Goal: Task Accomplishment & Management: Use online tool/utility

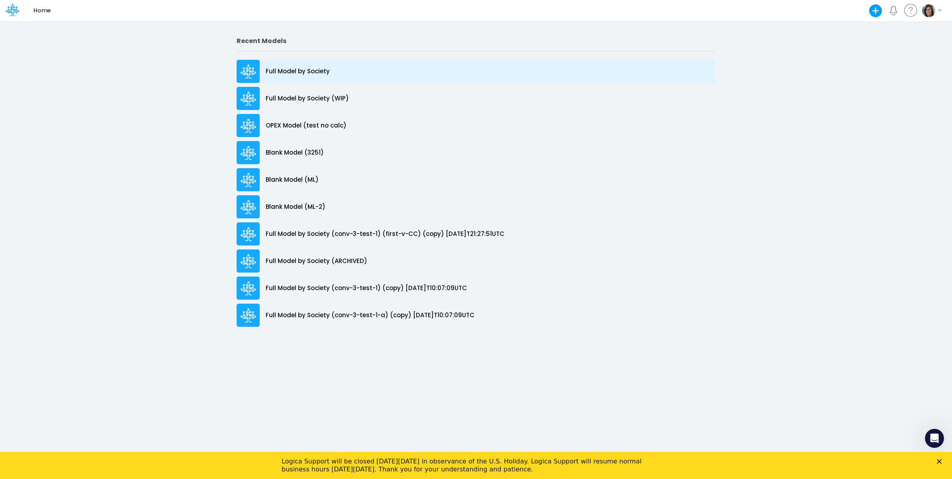
click at [321, 71] on p "Full Model by Society" at bounding box center [298, 71] width 64 height 9
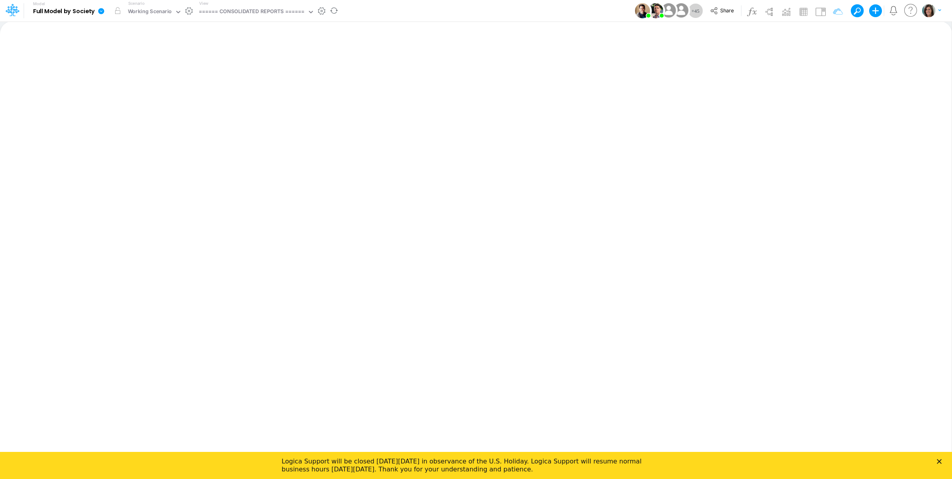
click at [246, 18] on div "View ====== CONSOLIDATED REPORTS ======" at bounding box center [255, 10] width 119 height 21
click at [245, 10] on div "====== CONSOLIDATED REPORTS ======" at bounding box center [252, 12] width 106 height 9
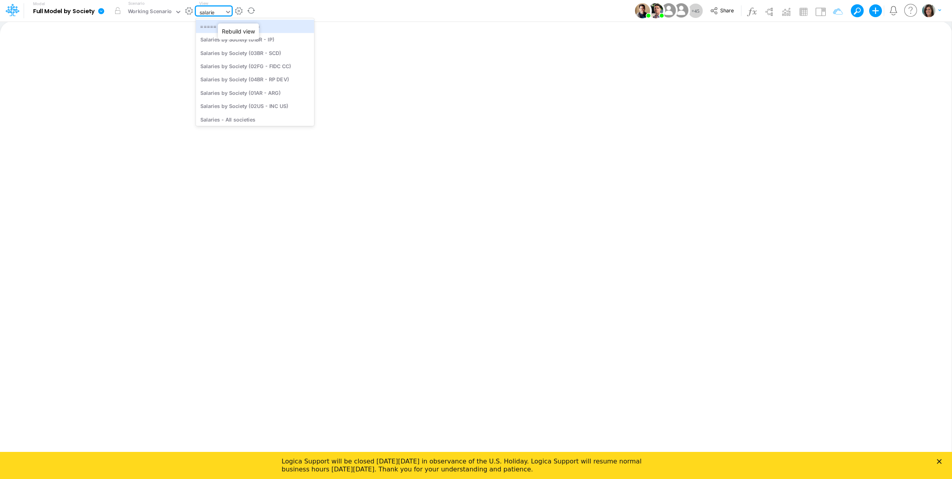
type input "salaries"
click at [261, 117] on div "Salaries - All societies" at bounding box center [255, 119] width 118 height 13
type input "Salaries - All societies"
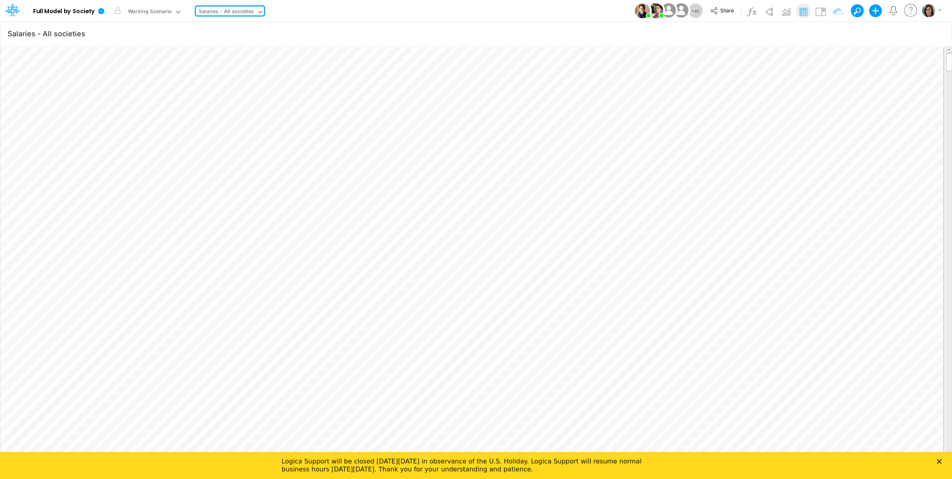
click at [941, 461] on icon "Close" at bounding box center [938, 461] width 5 height 5
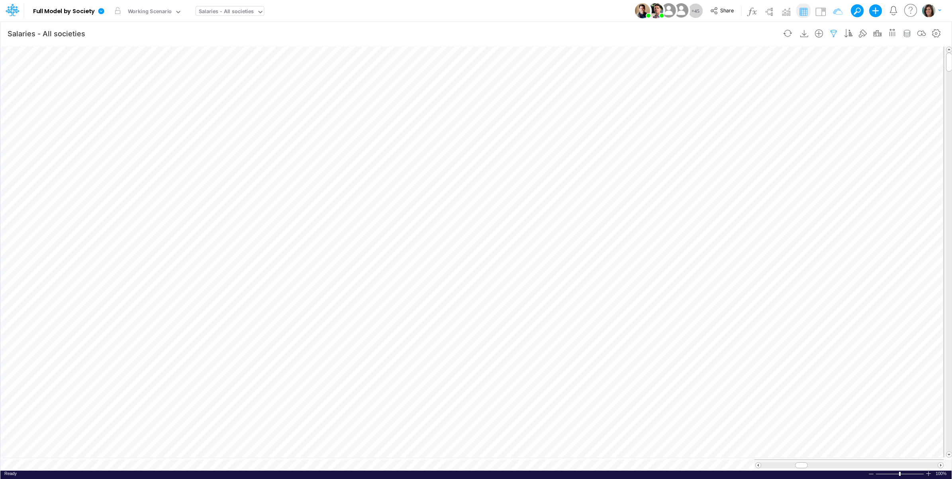
click at [831, 33] on icon "button" at bounding box center [833, 33] width 12 height 8
select select "notEqual"
click at [709, 127] on icon "button" at bounding box center [711, 125] width 5 height 5
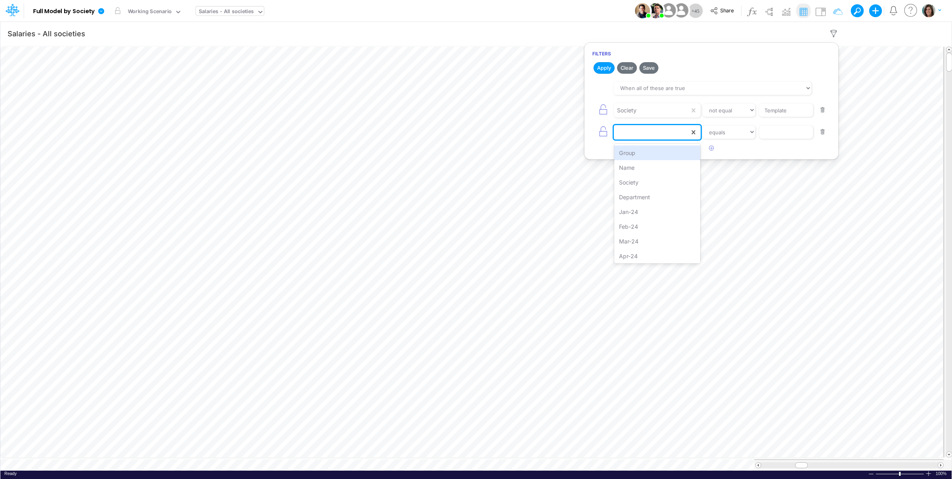
click at [664, 138] on div at bounding box center [652, 132] width 76 height 14
click at [656, 170] on div "Name" at bounding box center [657, 167] width 86 height 15
click at [731, 136] on select "equals not equal starts with ends with contains" at bounding box center [728, 132] width 53 height 14
select select "startsWith"
click at [702, 126] on select "equals not equal starts with ends with contains" at bounding box center [728, 132] width 53 height 14
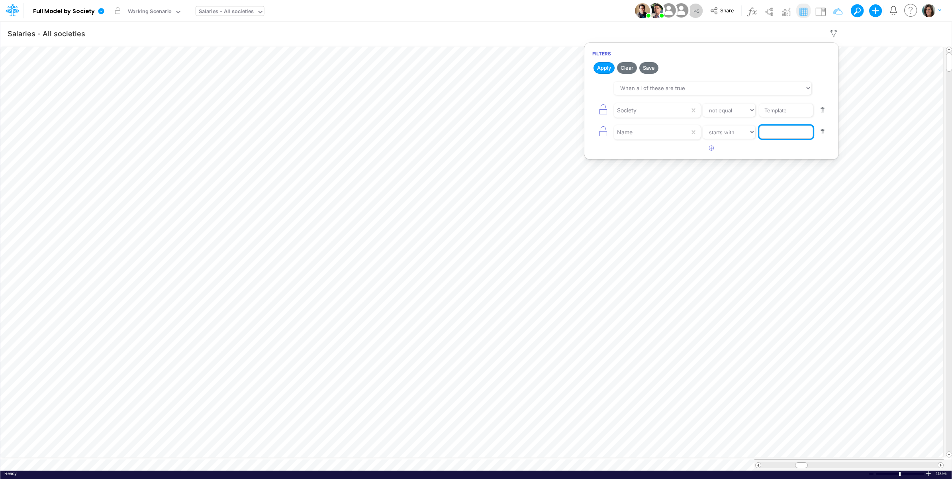
click at [778, 117] on input "text" at bounding box center [786, 111] width 54 height 14
click at [596, 61] on h2 "Apply Clear Save" at bounding box center [711, 68] width 254 height 14
click at [600, 68] on button "Apply" at bounding box center [603, 68] width 21 height 12
click at [800, 117] on input "Bonus Provi" at bounding box center [786, 111] width 54 height 14
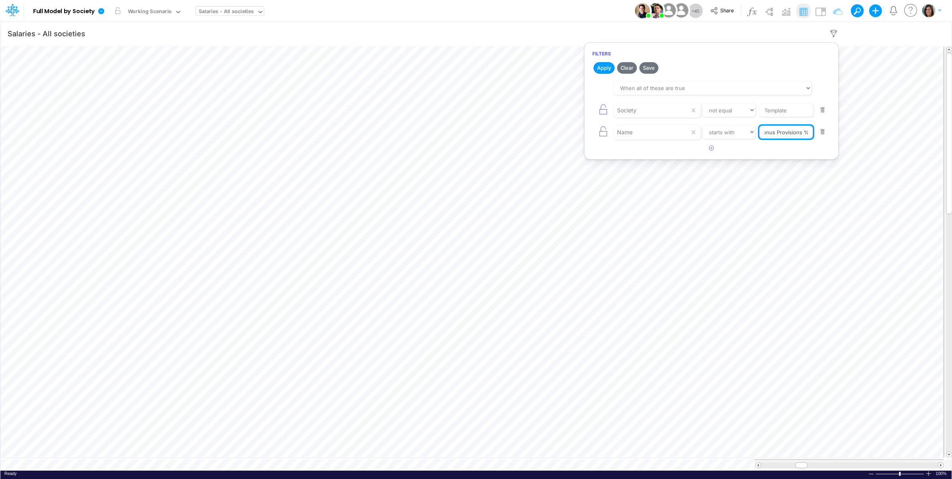
type input "Bonus Provisions %"
click at [564, 12] on div "Model Full Model by Society Edit model settings Duplicate Import QuickBooks Qui…" at bounding box center [476, 11] width 856 height 22
click at [821, 10] on img at bounding box center [820, 11] width 13 height 13
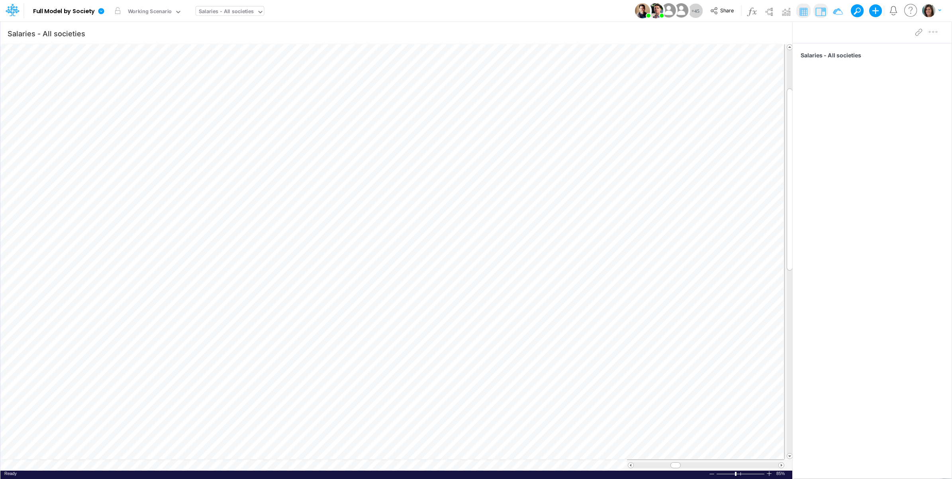
scroll to position [0, 0]
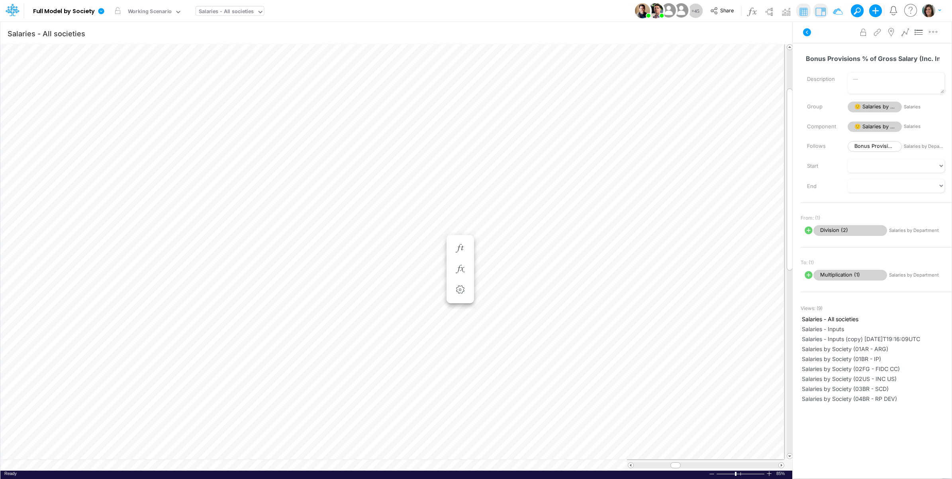
scroll to position [0, 0]
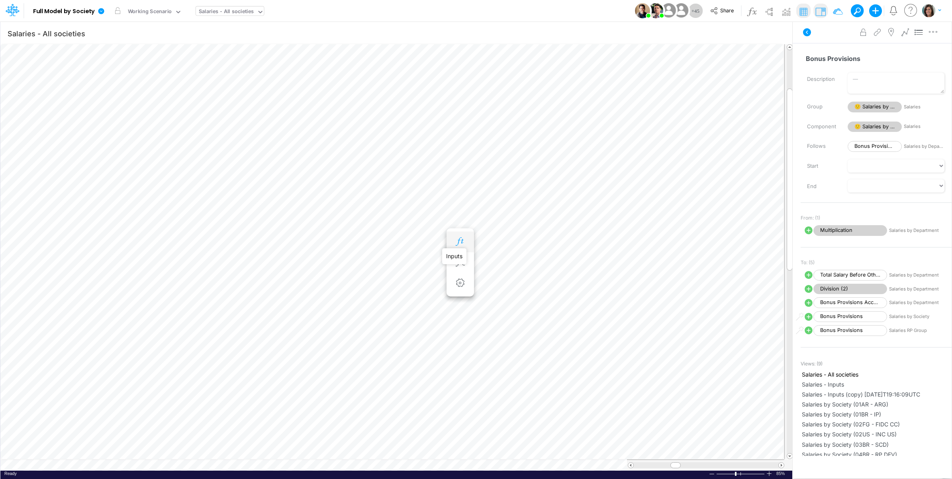
click at [461, 239] on icon "button" at bounding box center [460, 241] width 12 height 8
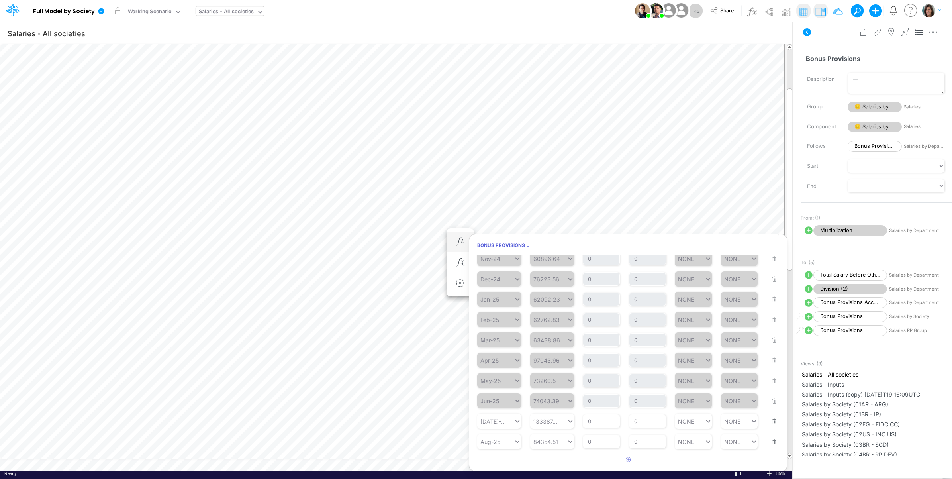
scroll to position [157, 0]
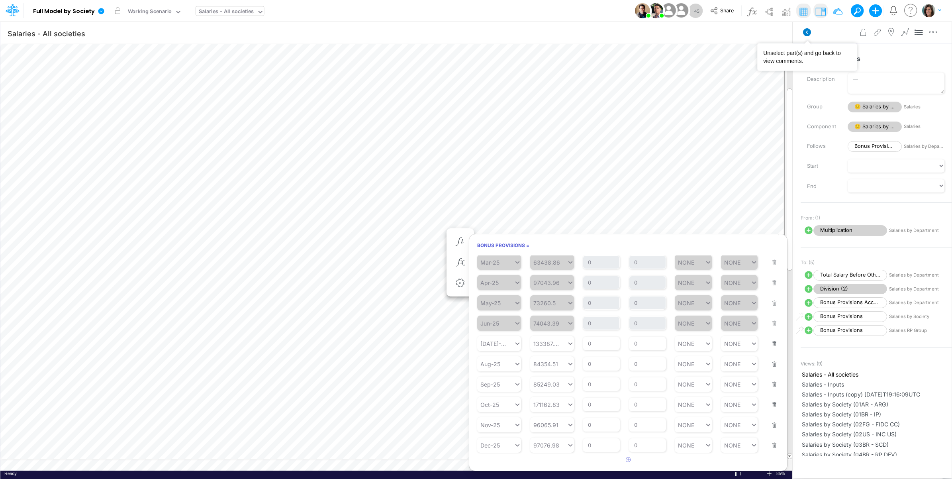
click at [807, 34] on icon at bounding box center [807, 32] width 8 height 8
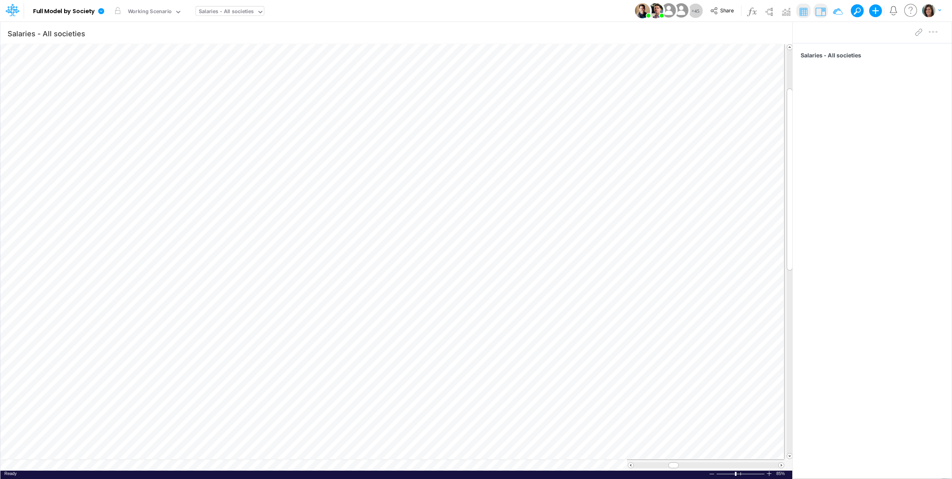
scroll to position [0, 0]
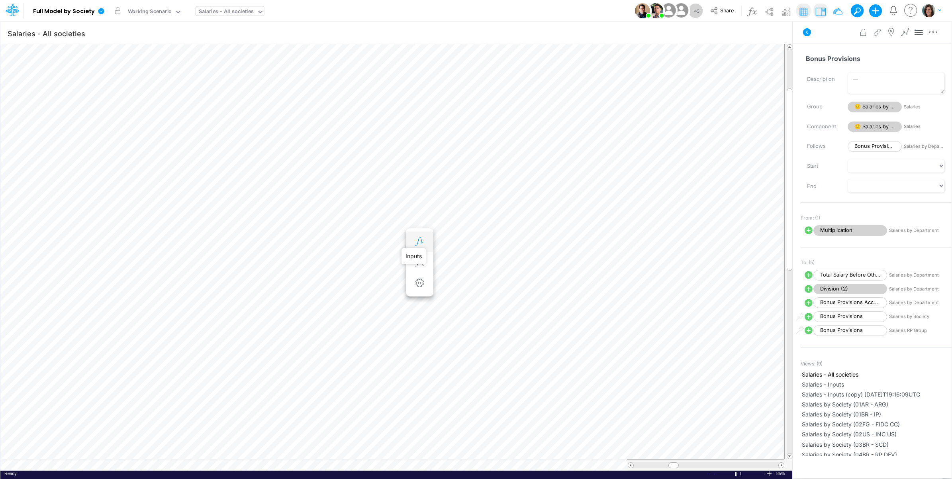
click at [420, 239] on icon "button" at bounding box center [419, 241] width 12 height 8
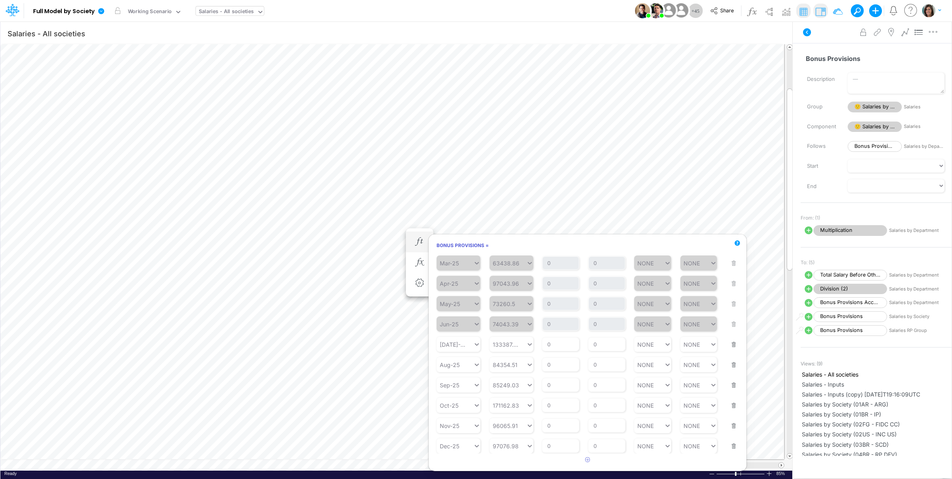
scroll to position [157, 0]
click at [809, 35] on icon at bounding box center [807, 32] width 8 height 8
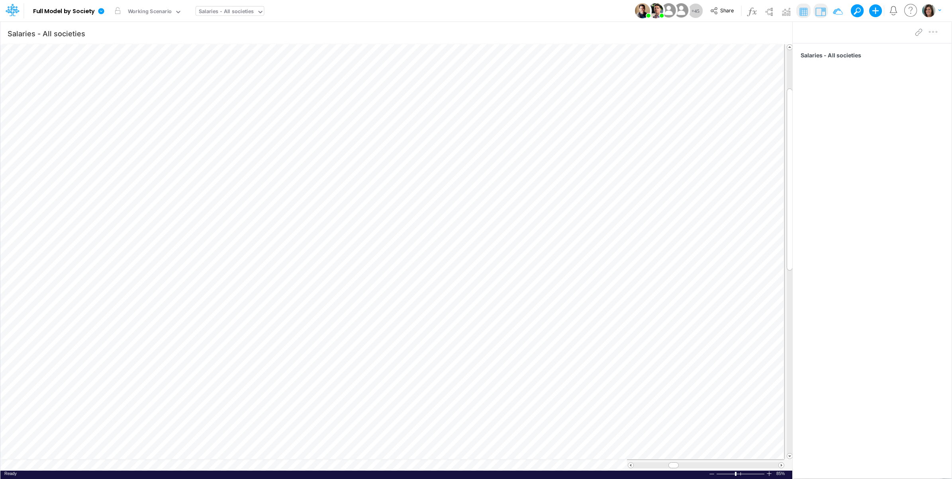
scroll to position [0, 0]
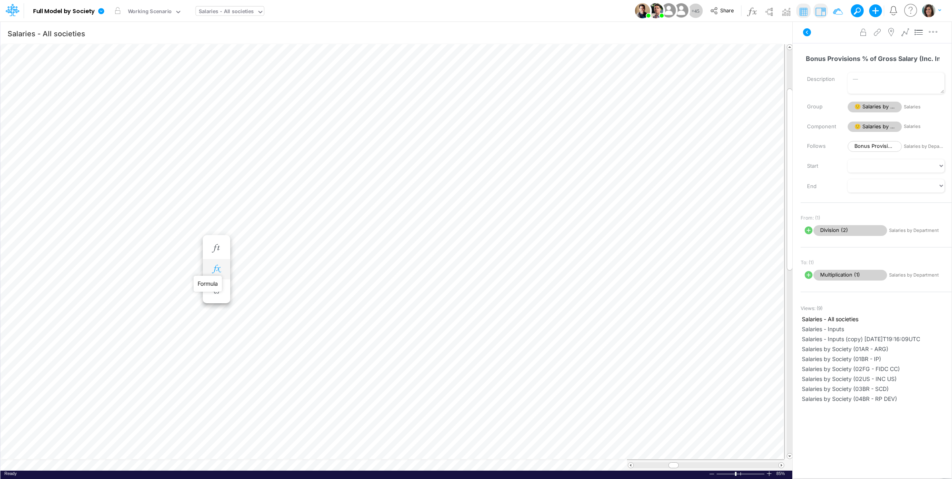
click at [217, 272] on icon "button" at bounding box center [216, 269] width 12 height 8
click at [301, 288] on span "Division (2)" at bounding box center [289, 289] width 74 height 10
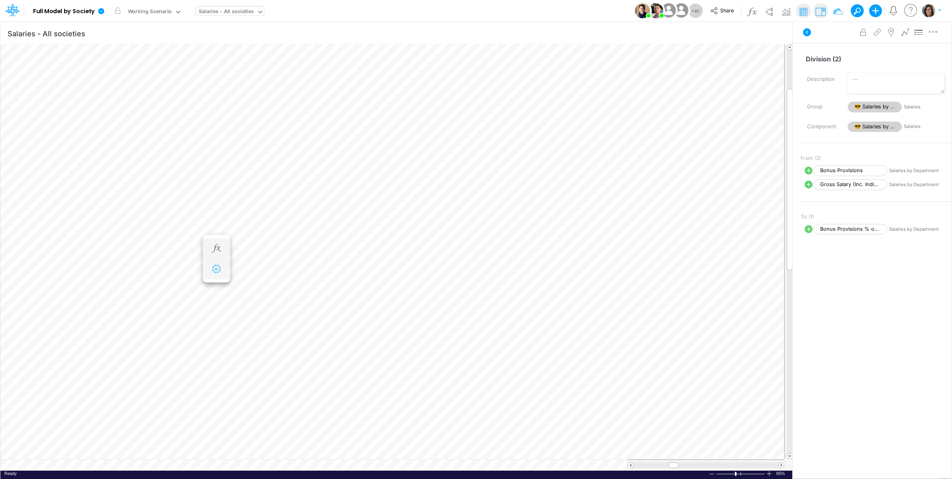
scroll to position [0, 0]
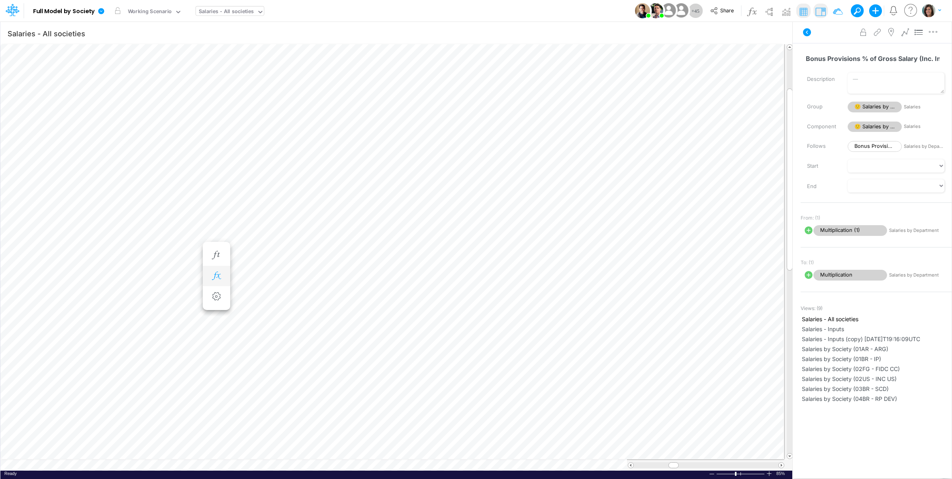
click at [221, 275] on icon "button" at bounding box center [216, 276] width 12 height 8
click at [280, 295] on span "Multiplication (1)" at bounding box center [289, 296] width 74 height 10
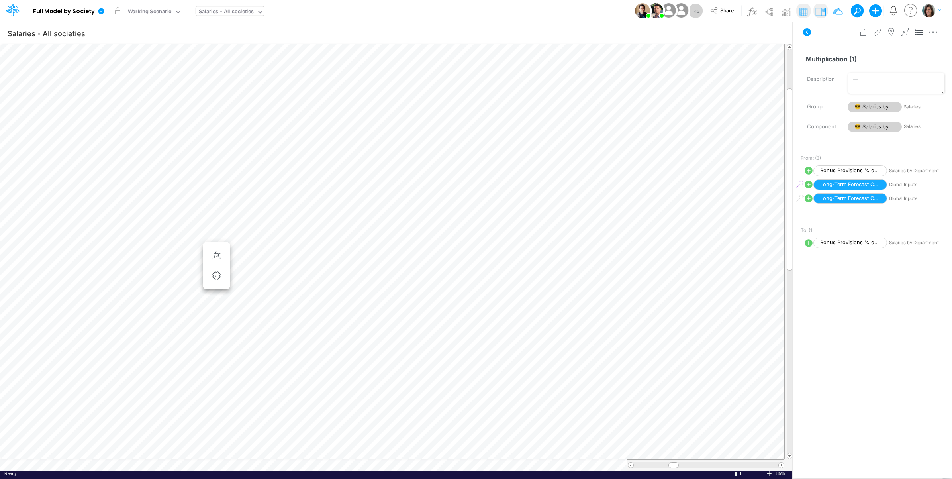
scroll to position [0, 0]
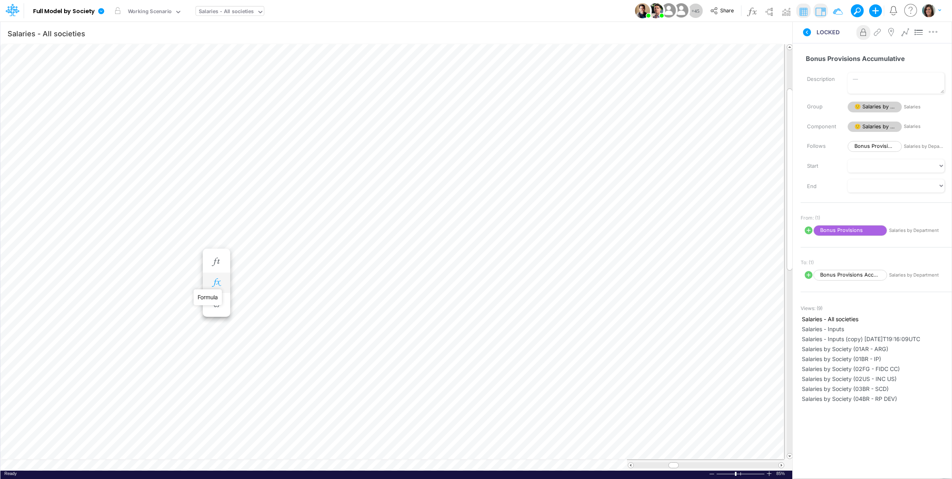
click at [221, 283] on icon "button" at bounding box center [216, 282] width 12 height 8
click at [217, 259] on icon "button" at bounding box center [216, 255] width 12 height 8
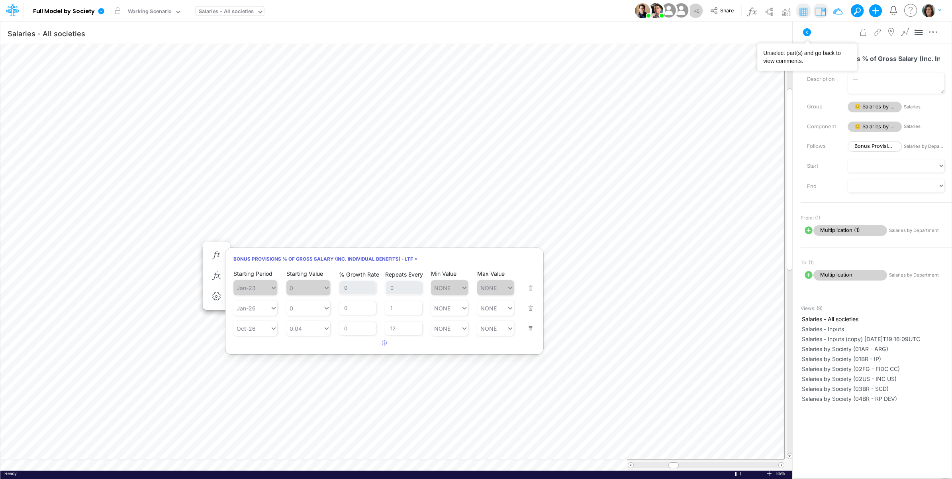
click at [805, 32] on icon at bounding box center [807, 32] width 10 height 10
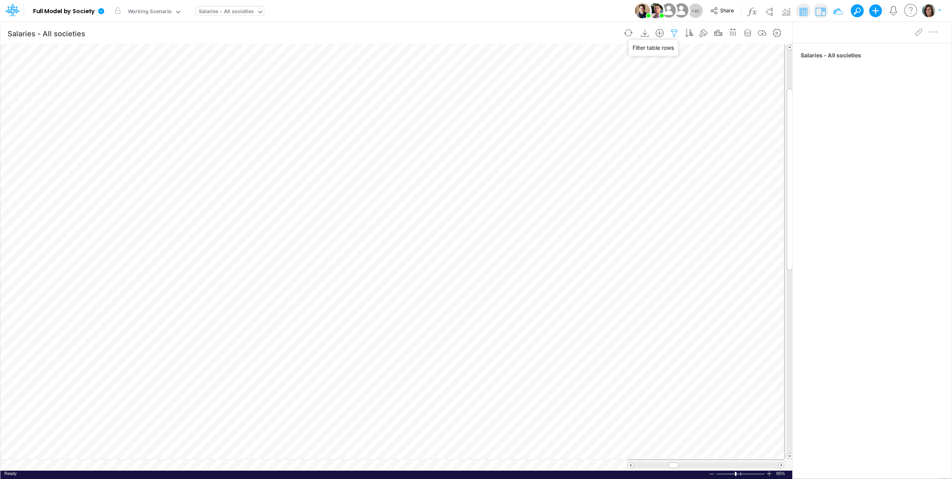
click at [673, 32] on icon "button" at bounding box center [674, 33] width 12 height 8
select select "notEqual"
select select "startsWith"
click at [629, 117] on input "Bonus Provisions %" at bounding box center [627, 111] width 54 height 14
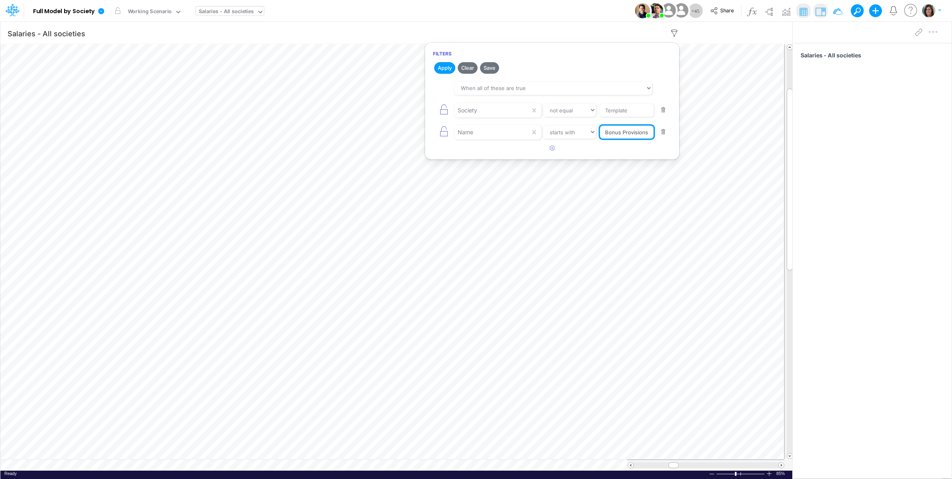
click at [629, 117] on input "Bonus Provisions %" at bounding box center [627, 111] width 54 height 14
click at [657, 132] on button "button" at bounding box center [663, 132] width 16 height 11
click at [443, 68] on button "Apply" at bounding box center [444, 68] width 21 height 12
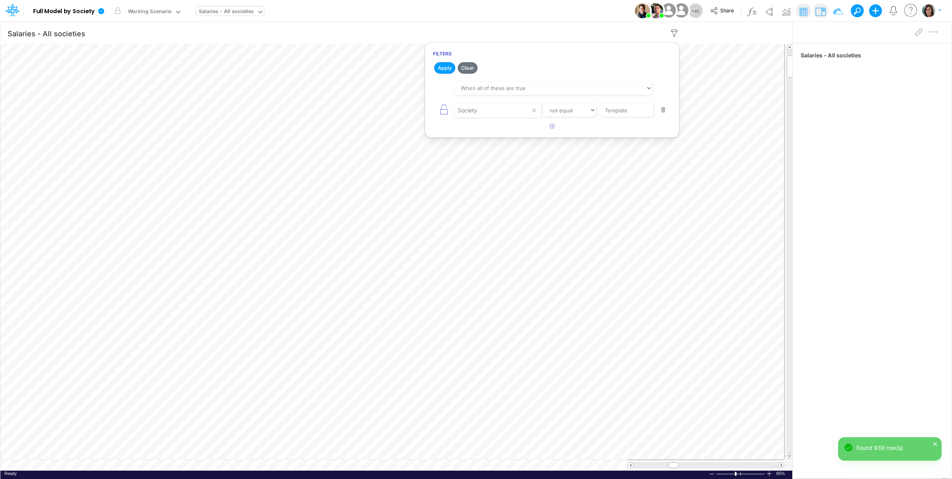
click at [556, 15] on div "Model Full Model by Society Edit model settings Duplicate Import QuickBooks Qui…" at bounding box center [476, 11] width 856 height 22
click at [672, 32] on icon "button" at bounding box center [674, 33] width 12 height 8
select select "notEqual"
click at [550, 127] on icon "button" at bounding box center [551, 125] width 5 height 5
click at [485, 117] on div at bounding box center [492, 111] width 76 height 14
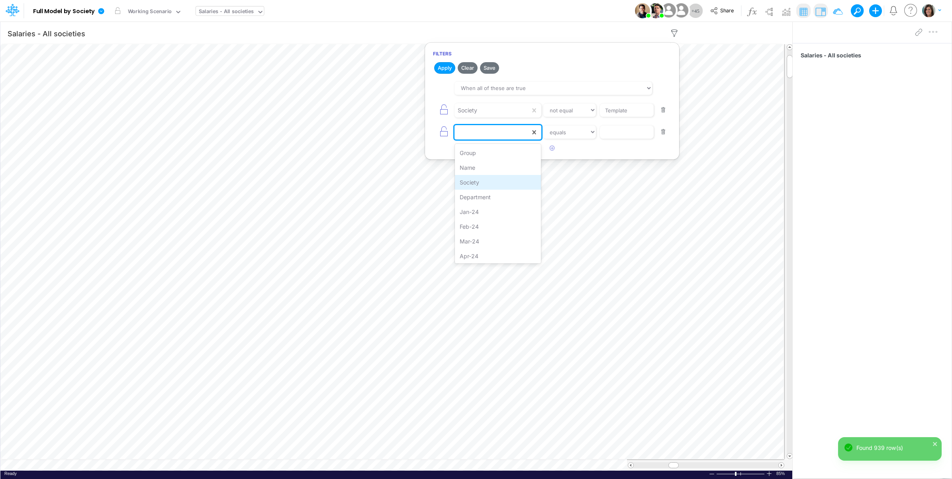
click at [488, 184] on div "Society" at bounding box center [498, 182] width 86 height 15
click at [570, 141] on div "option Society, selected. 0 results available. Select is focused ,type to refin…" at bounding box center [552, 132] width 238 height 18
click at [569, 135] on select "equals not equal starts with ends with contains" at bounding box center [569, 132] width 53 height 14
select select "contains"
click at [543, 126] on select "equals not equal starts with ends with contains" at bounding box center [569, 132] width 53 height 14
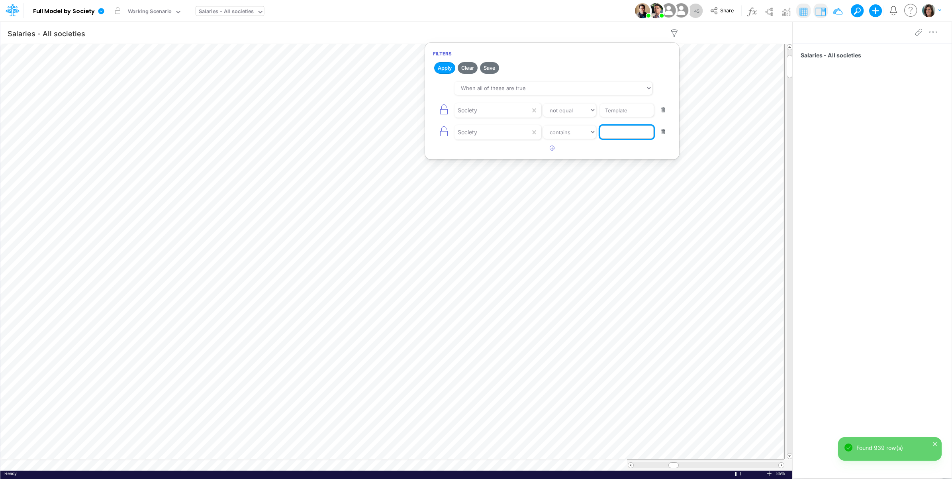
click at [620, 117] on input "text" at bounding box center [627, 111] width 54 height 14
type input "01AR"
click at [437, 70] on button "Apply" at bounding box center [444, 68] width 21 height 12
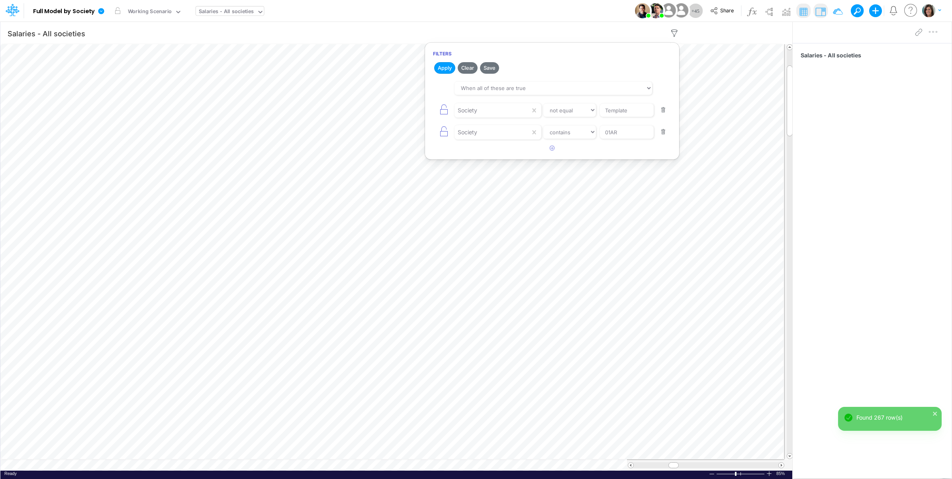
click at [522, 4] on div "Model Full Model by Society Edit model settings Duplicate Import QuickBooks Qui…" at bounding box center [476, 11] width 856 height 22
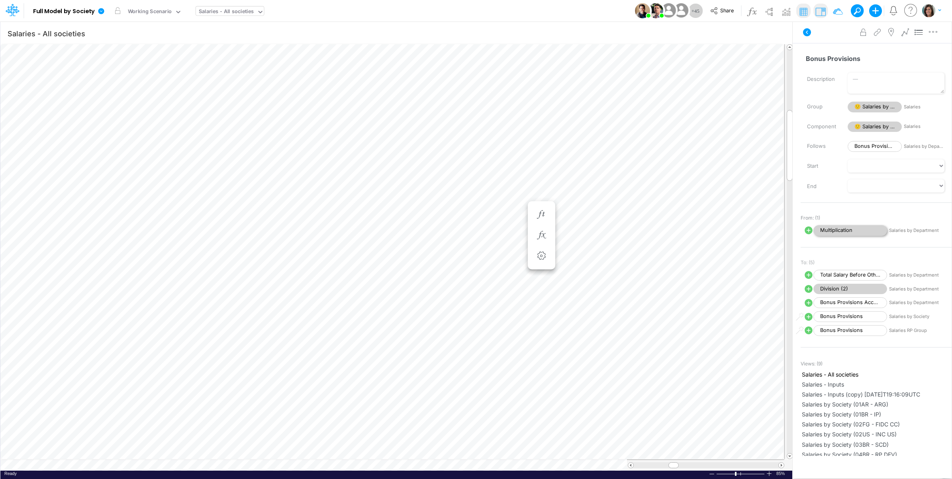
click at [848, 229] on span "Multiplication" at bounding box center [850, 230] width 74 height 11
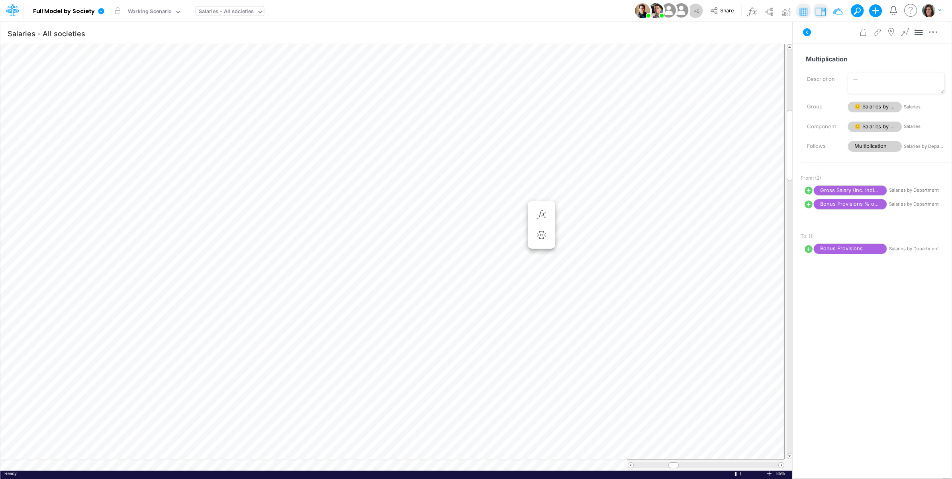
scroll to position [0, 0]
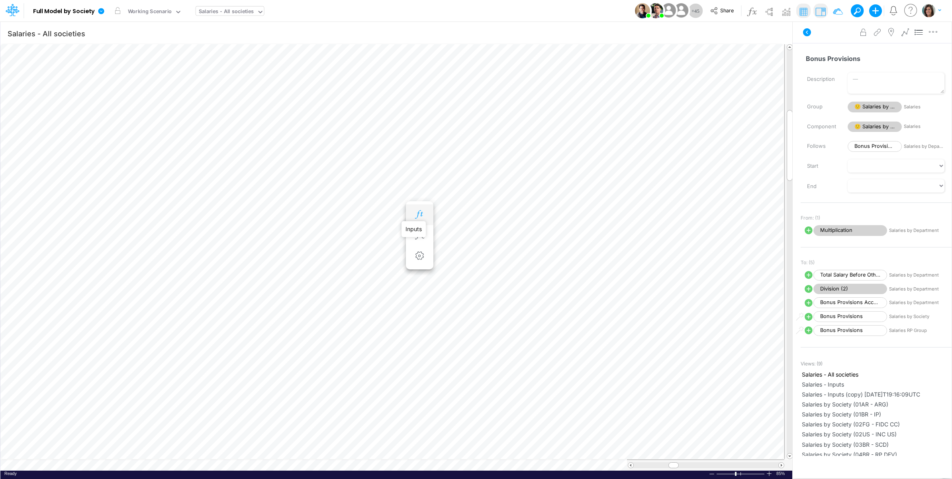
click at [421, 214] on icon "button" at bounding box center [419, 214] width 12 height 8
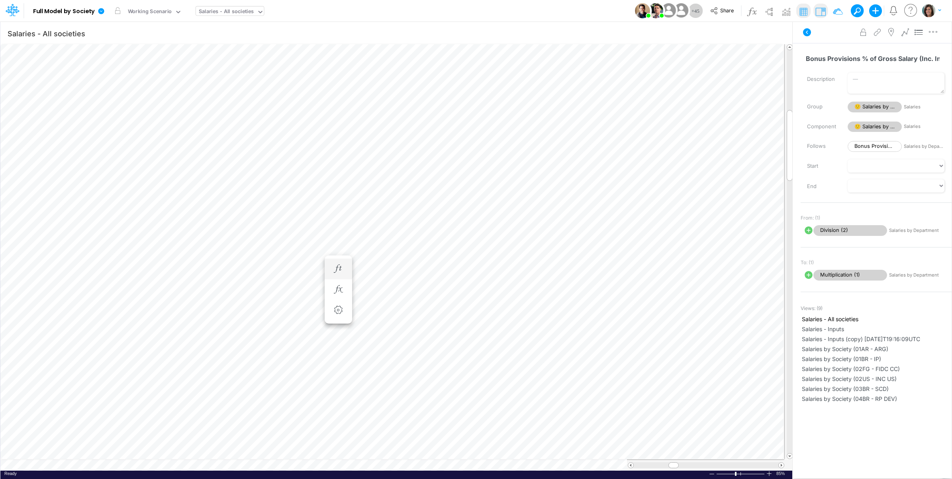
scroll to position [0, 0]
click at [543, 282] on icon "button" at bounding box center [541, 282] width 12 height 8
click at [542, 271] on icon "button" at bounding box center [541, 268] width 12 height 8
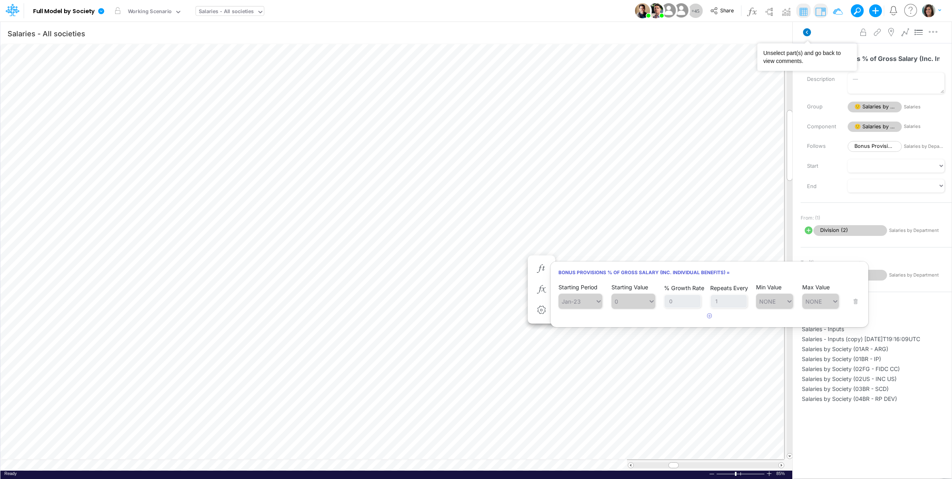
click at [807, 32] on icon at bounding box center [807, 32] width 8 height 8
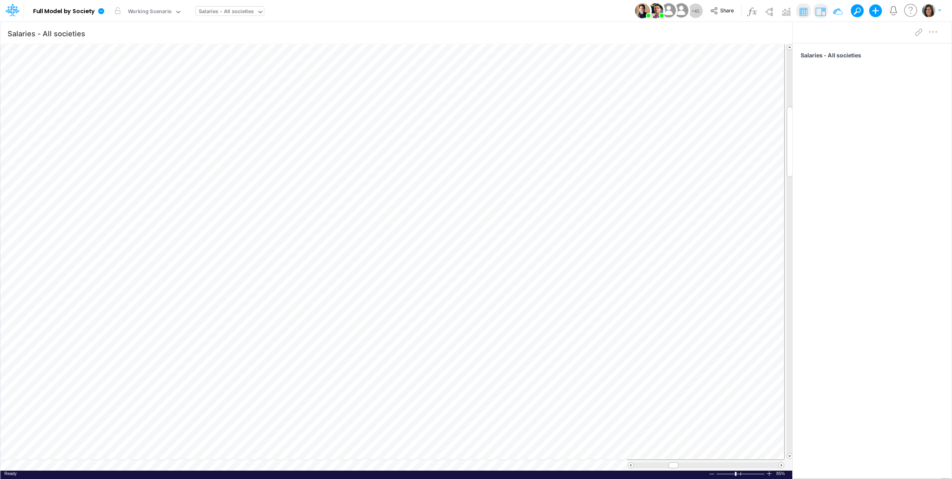
scroll to position [0, 0]
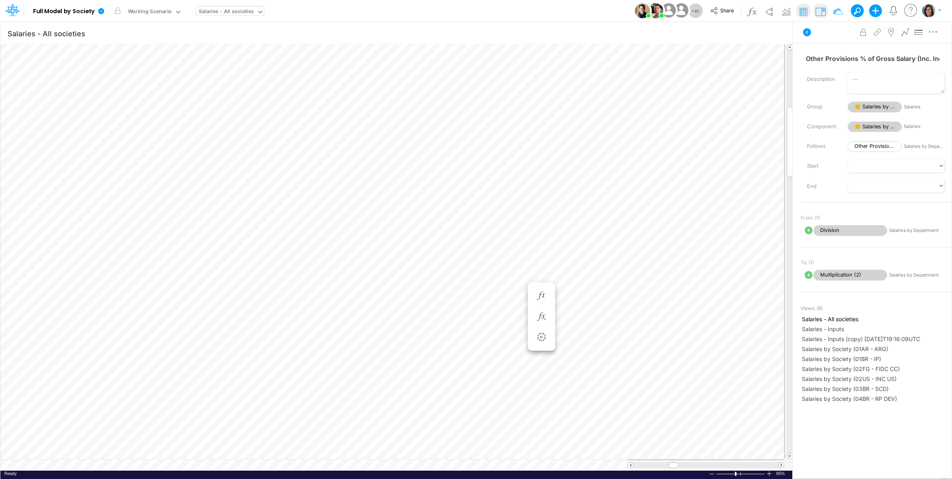
scroll to position [0, 0]
click at [542, 310] on icon "button" at bounding box center [541, 309] width 12 height 8
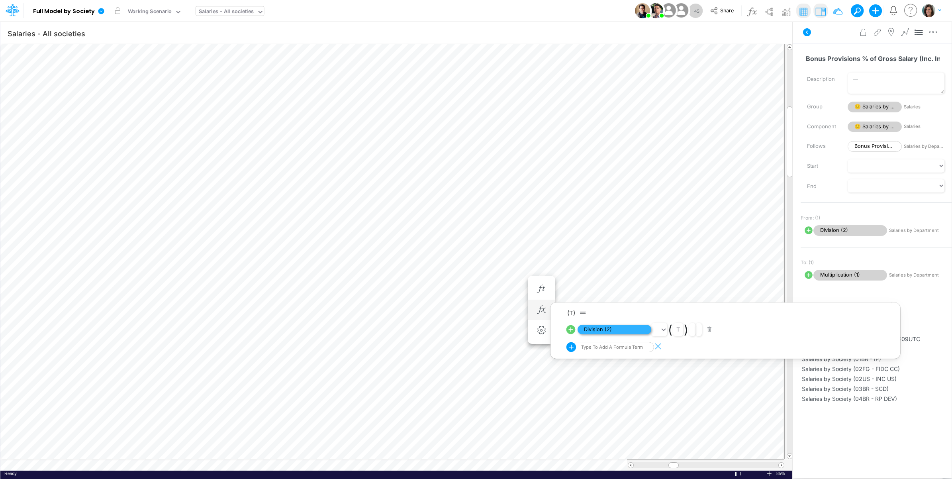
click at [609, 330] on span "Division (2)" at bounding box center [614, 330] width 74 height 10
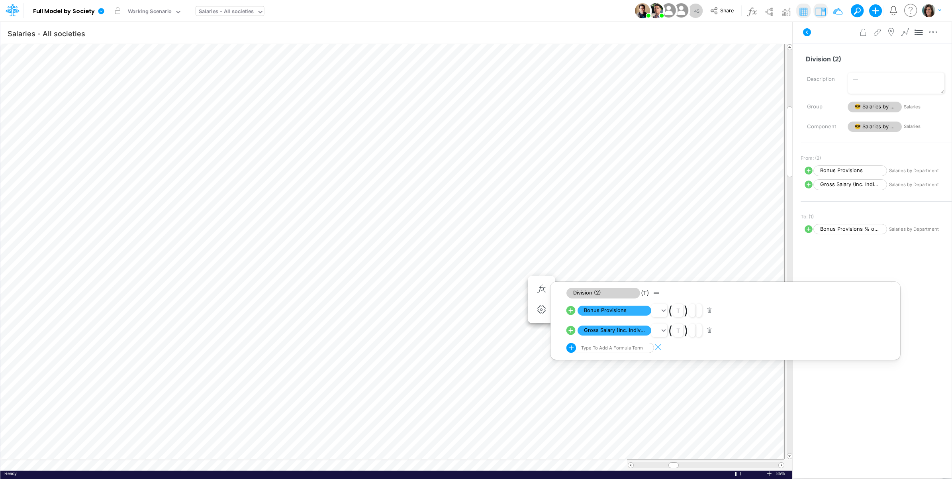
click at [815, 40] on div "Advanced settings Delete" at bounding box center [871, 32] width 159 height 22
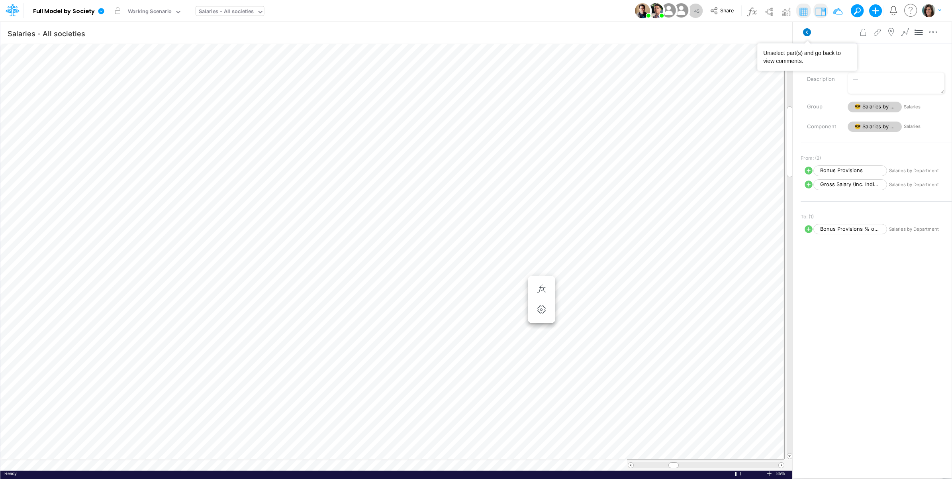
click at [807, 33] on icon at bounding box center [807, 32] width 8 height 8
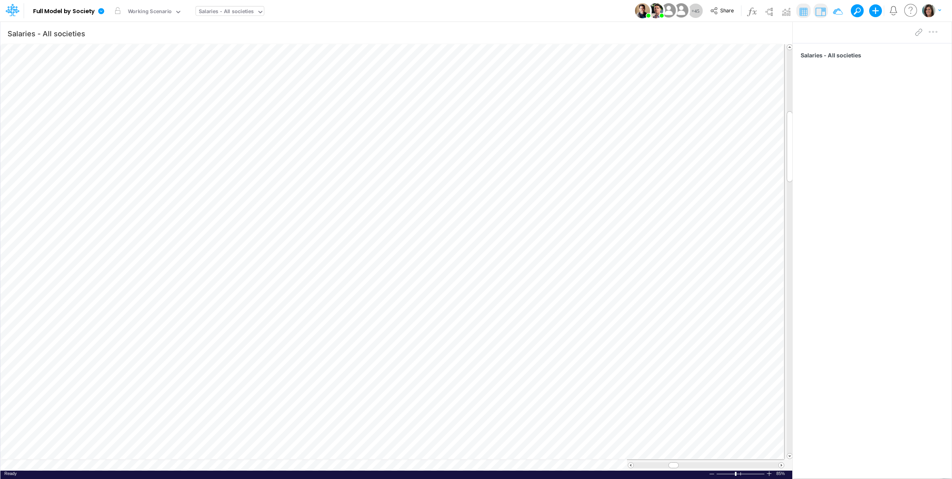
scroll to position [0, 0]
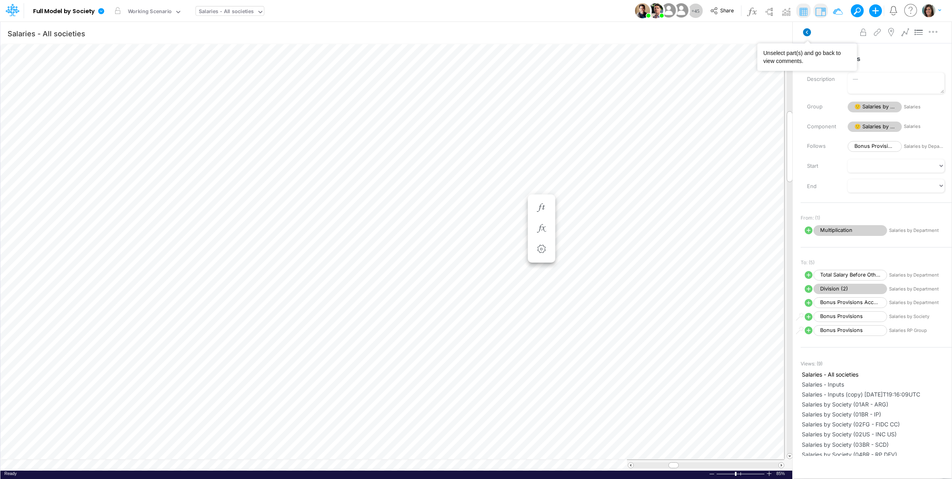
click at [809, 32] on icon at bounding box center [807, 32] width 8 height 8
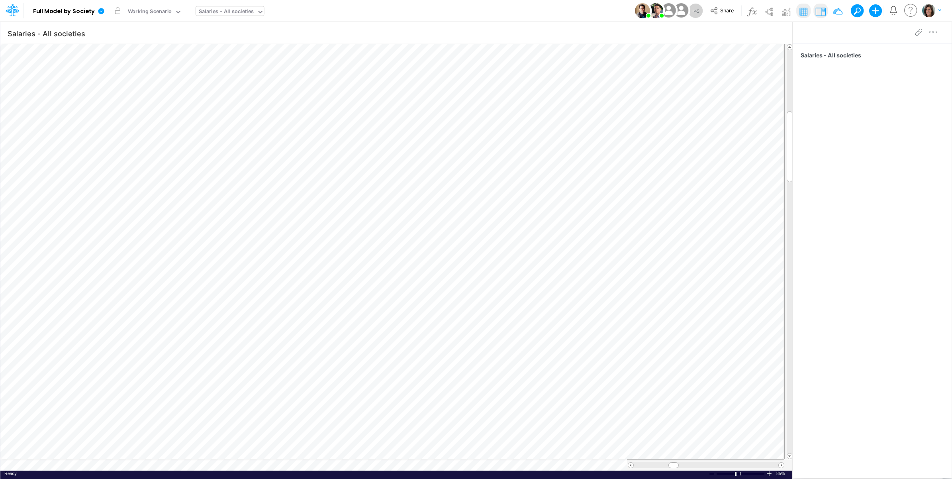
scroll to position [0, 0]
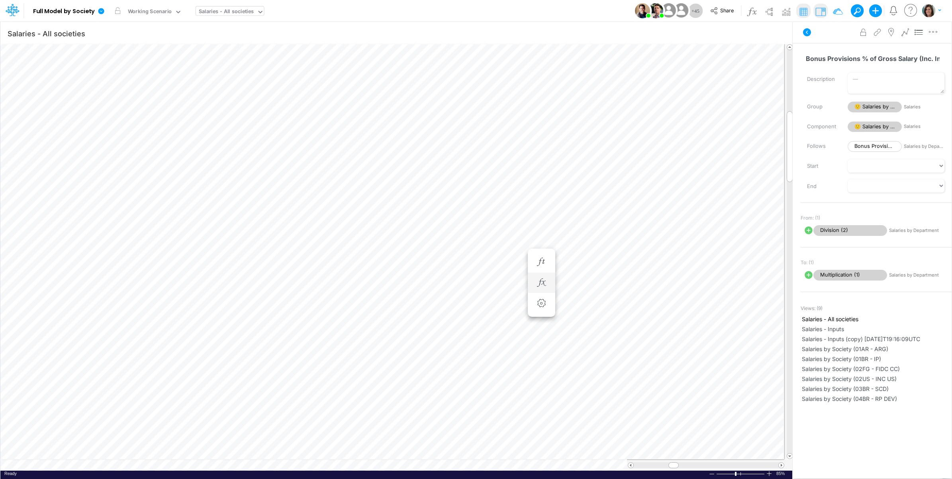
scroll to position [0, 0]
click at [544, 298] on icon "button" at bounding box center [541, 296] width 12 height 8
click at [616, 314] on span "Multiplication (1)" at bounding box center [614, 316] width 74 height 10
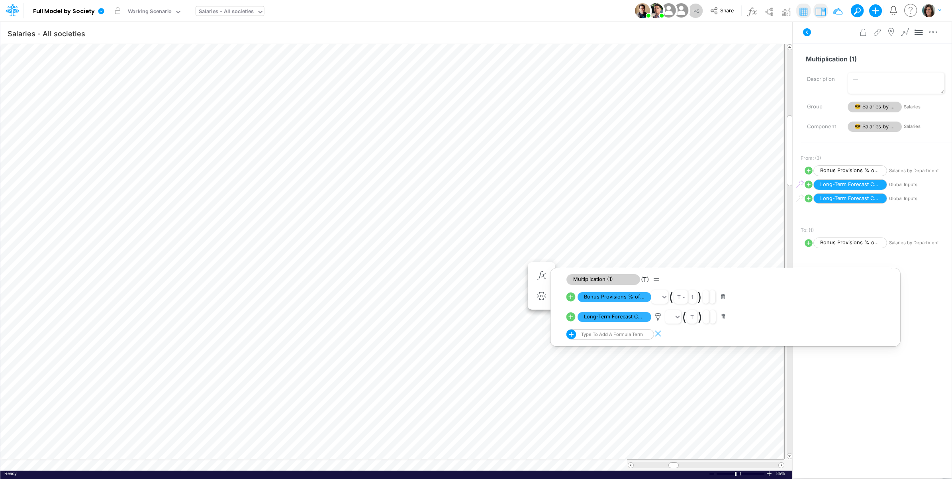
scroll to position [0, 0]
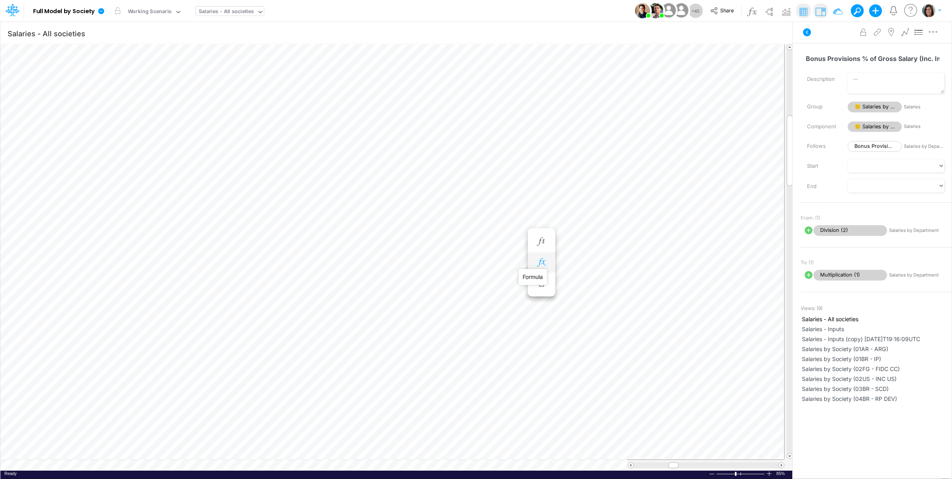
click at [542, 260] on icon "button" at bounding box center [541, 262] width 12 height 8
click at [614, 282] on span "Division (2)" at bounding box center [614, 282] width 74 height 10
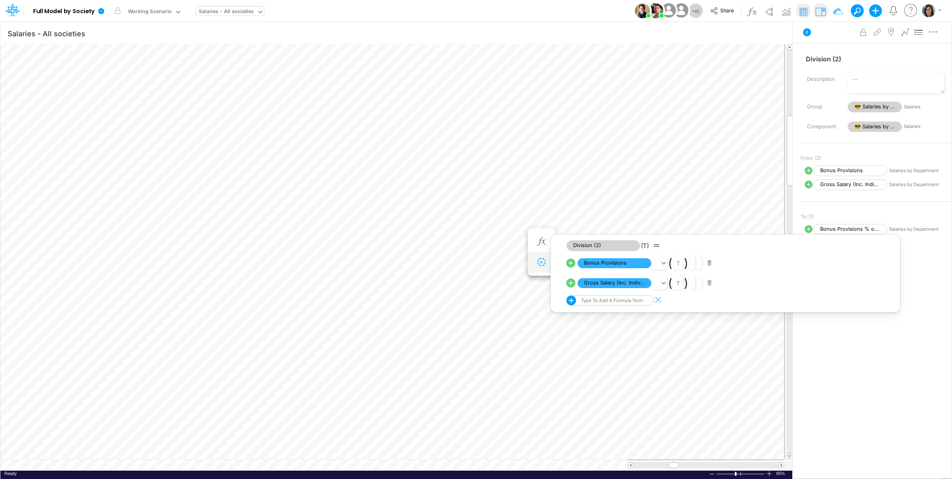
scroll to position [0, 0]
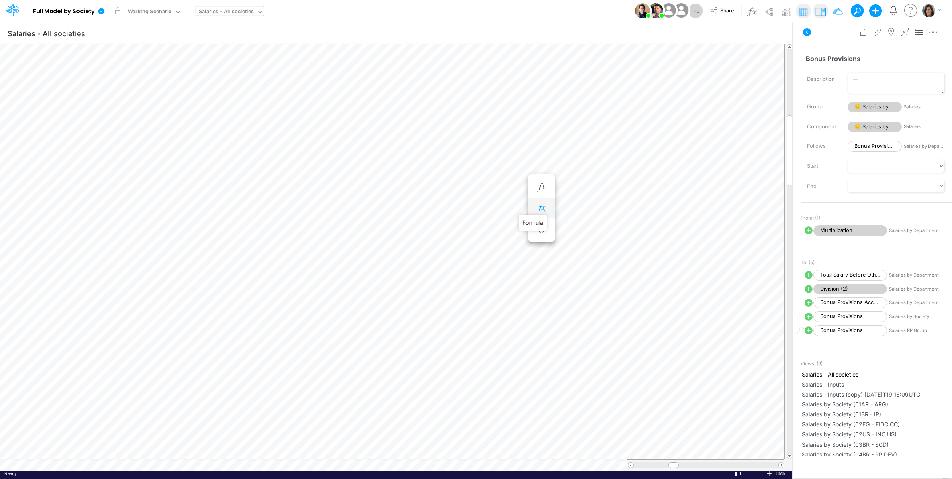
click at [540, 205] on icon "button" at bounding box center [541, 208] width 12 height 8
click at [614, 229] on span "Multiplication" at bounding box center [614, 228] width 74 height 10
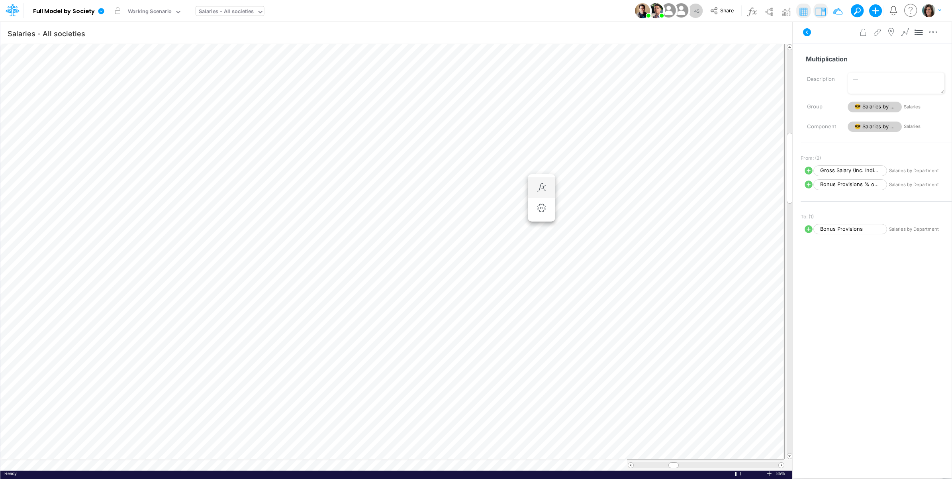
scroll to position [0, 0]
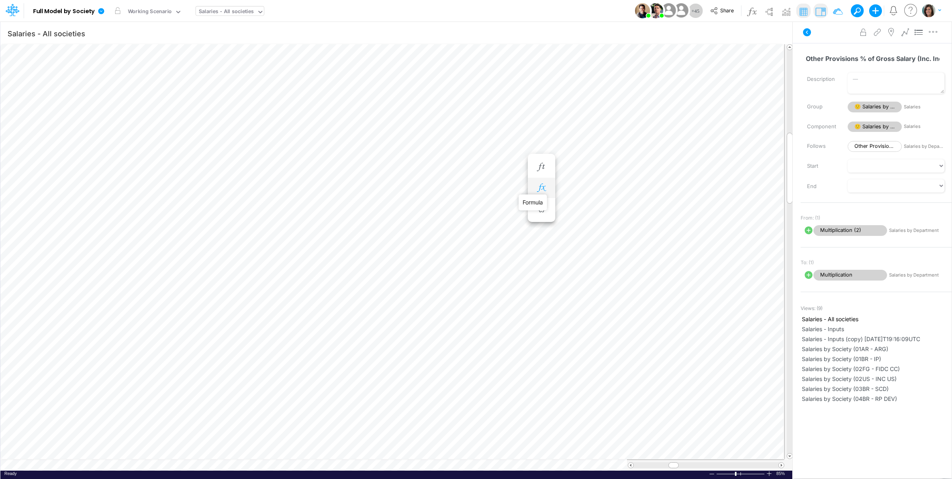
click at [544, 184] on icon "button" at bounding box center [541, 188] width 12 height 8
click at [622, 203] on span "Multiplication (2)" at bounding box center [614, 208] width 74 height 10
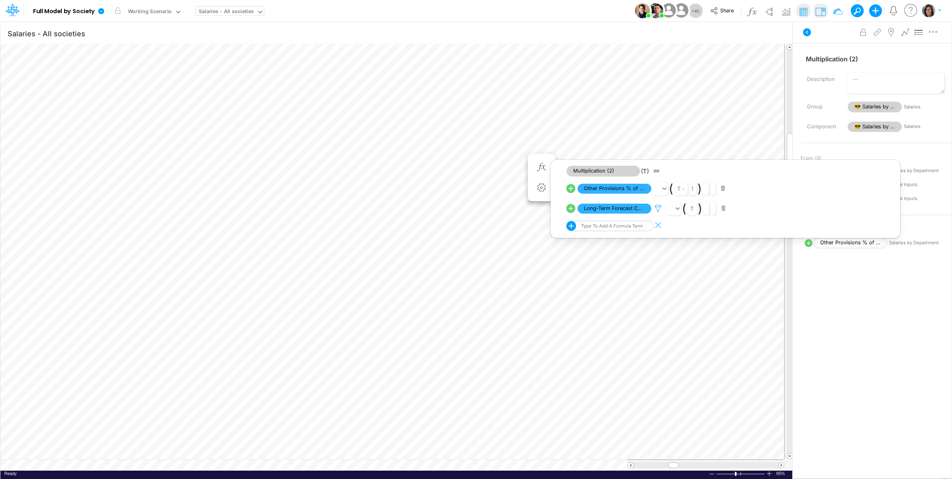
click at [659, 207] on icon at bounding box center [658, 208] width 12 height 8
click at [658, 207] on div at bounding box center [476, 241] width 952 height 475
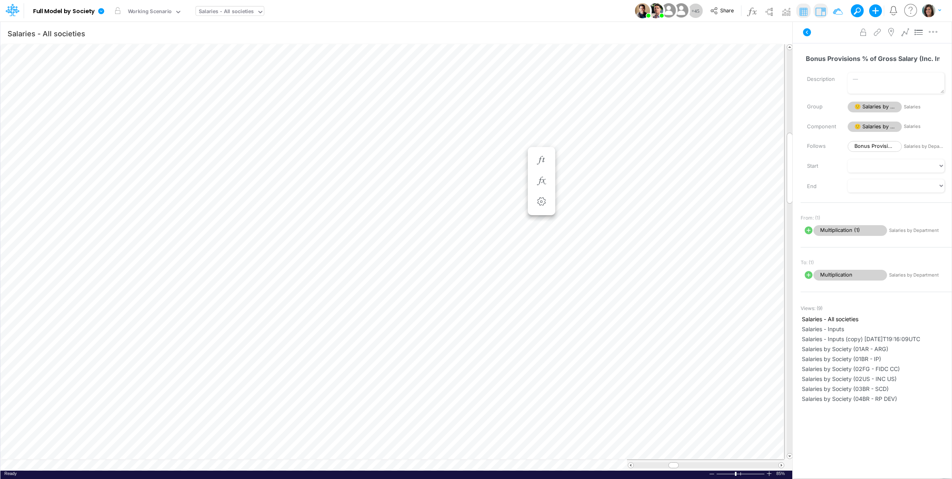
scroll to position [0, 0]
click at [540, 179] on icon "button" at bounding box center [541, 181] width 12 height 8
click at [538, 157] on icon "button" at bounding box center [541, 160] width 12 height 8
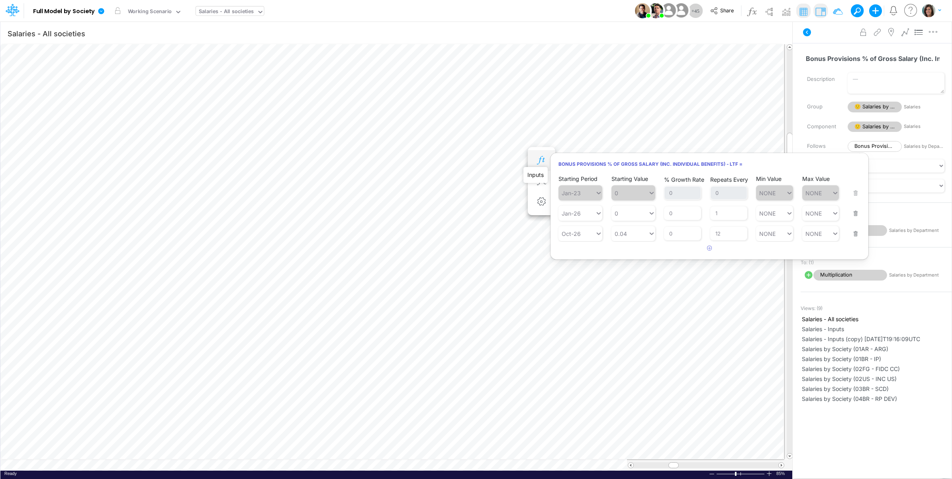
click at [541, 159] on icon "button" at bounding box center [541, 160] width 12 height 8
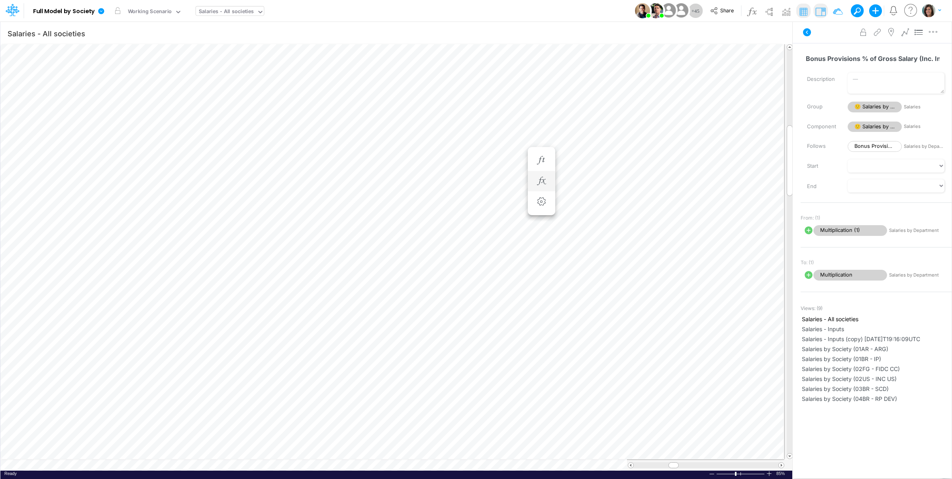
scroll to position [0, 0]
click at [542, 218] on icon "button" at bounding box center [541, 221] width 12 height 8
click at [626, 241] on span "Multiplication (1)" at bounding box center [614, 242] width 74 height 10
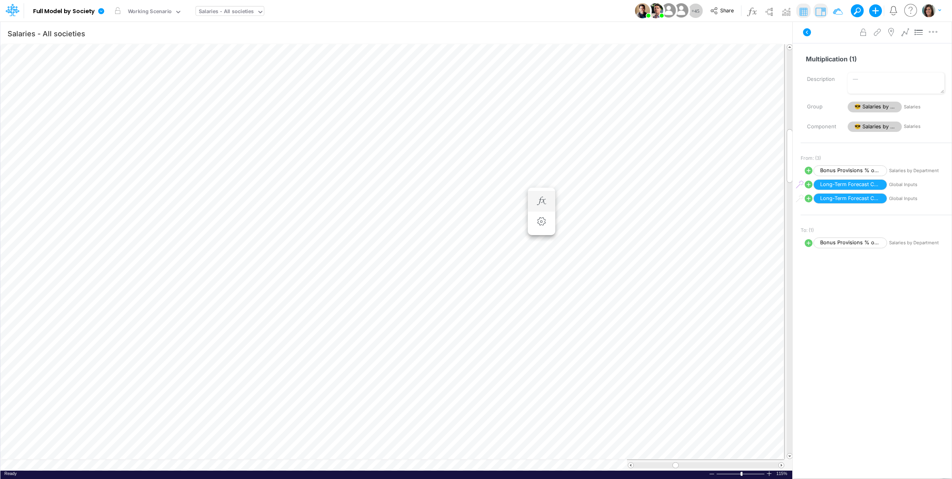
scroll to position [0, 0]
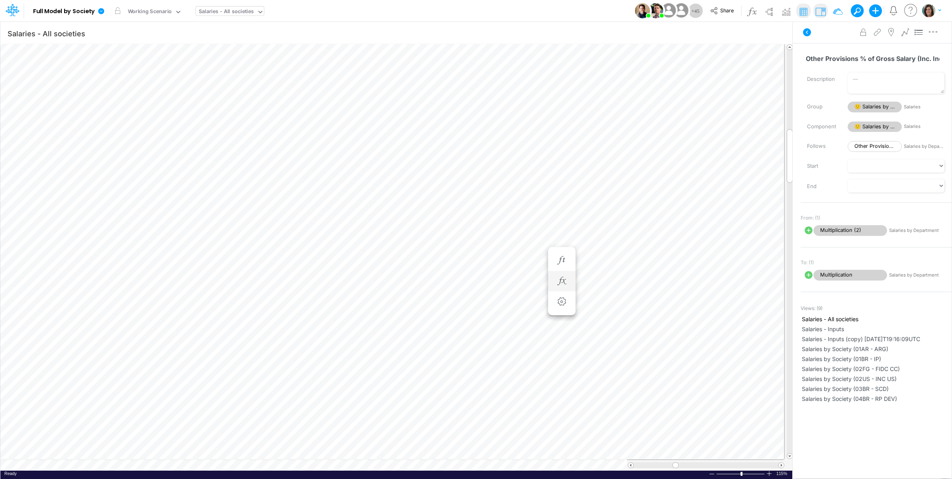
scroll to position [0, 0]
click at [561, 269] on icon "button" at bounding box center [561, 272] width 12 height 8
click at [633, 291] on span "Multiplication (1)" at bounding box center [635, 292] width 74 height 10
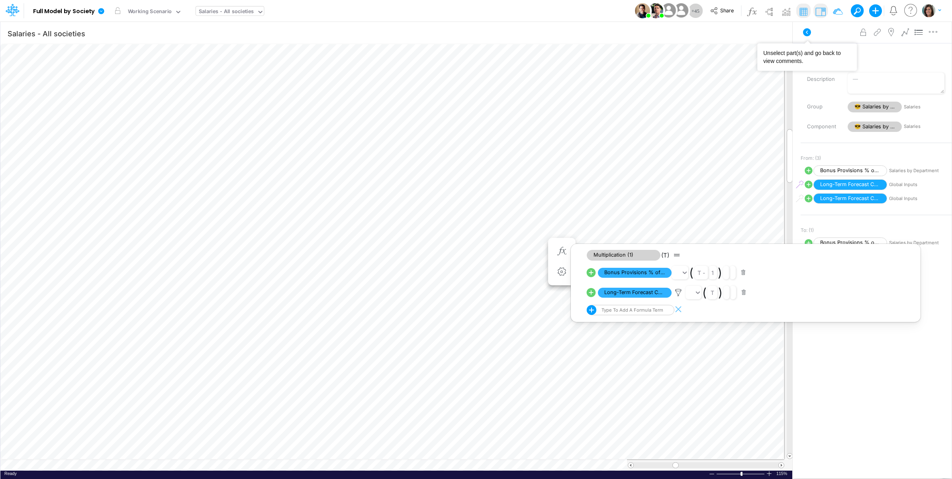
drag, startPoint x: 831, startPoint y: 38, endPoint x: 817, endPoint y: 35, distance: 14.0
click at [831, 38] on div "Advanced settings Delete" at bounding box center [871, 32] width 159 height 22
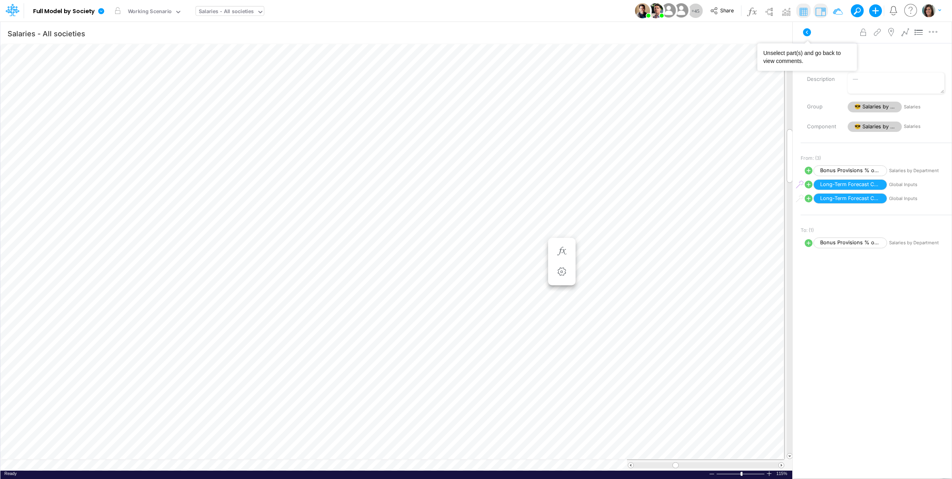
click at [807, 31] on icon at bounding box center [807, 32] width 10 height 10
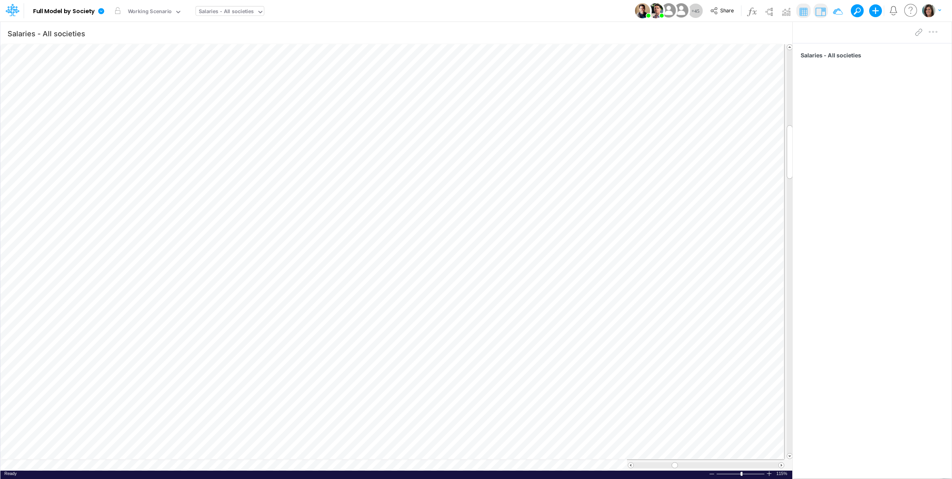
click at [331, 14] on div "Model Full Model by Society Edit model settings Duplicate Import QuickBooks Qui…" at bounding box center [476, 11] width 856 height 22
click at [11, 12] on icon at bounding box center [10, 13] width 5 height 8
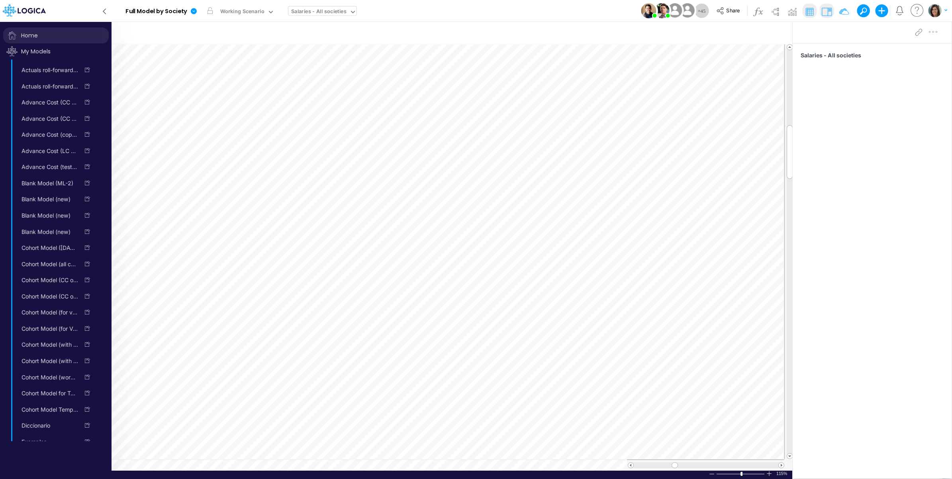
click at [24, 34] on span "Home" at bounding box center [56, 35] width 106 height 16
